Goal: Information Seeking & Learning: Learn about a topic

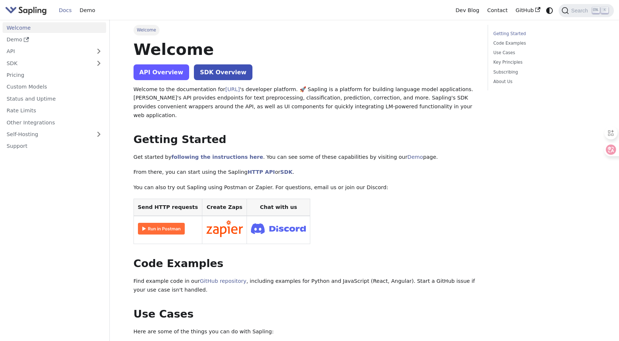
click at [150, 71] on link "API Overview" at bounding box center [161, 72] width 56 height 16
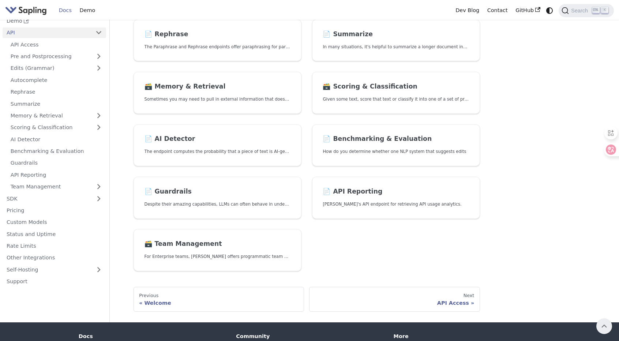
scroll to position [146, 0]
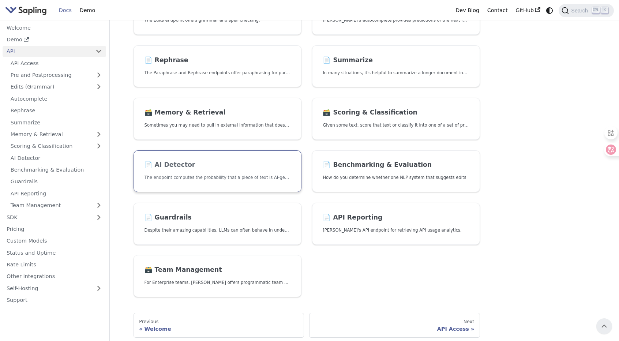
click at [189, 162] on h2 "📄️ AI Detector" at bounding box center [217, 165] width 146 height 8
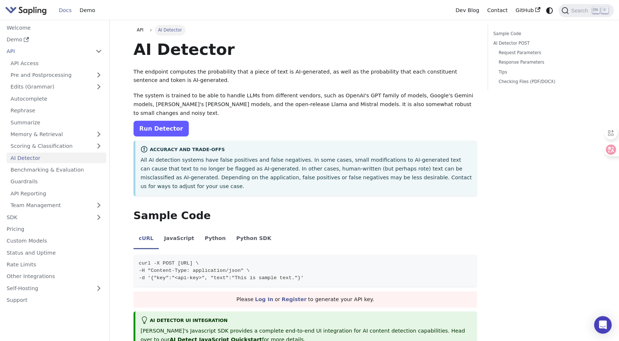
click at [164, 129] on link "Run Detector" at bounding box center [160, 129] width 55 height 16
